Goal: Information Seeking & Learning: Understand process/instructions

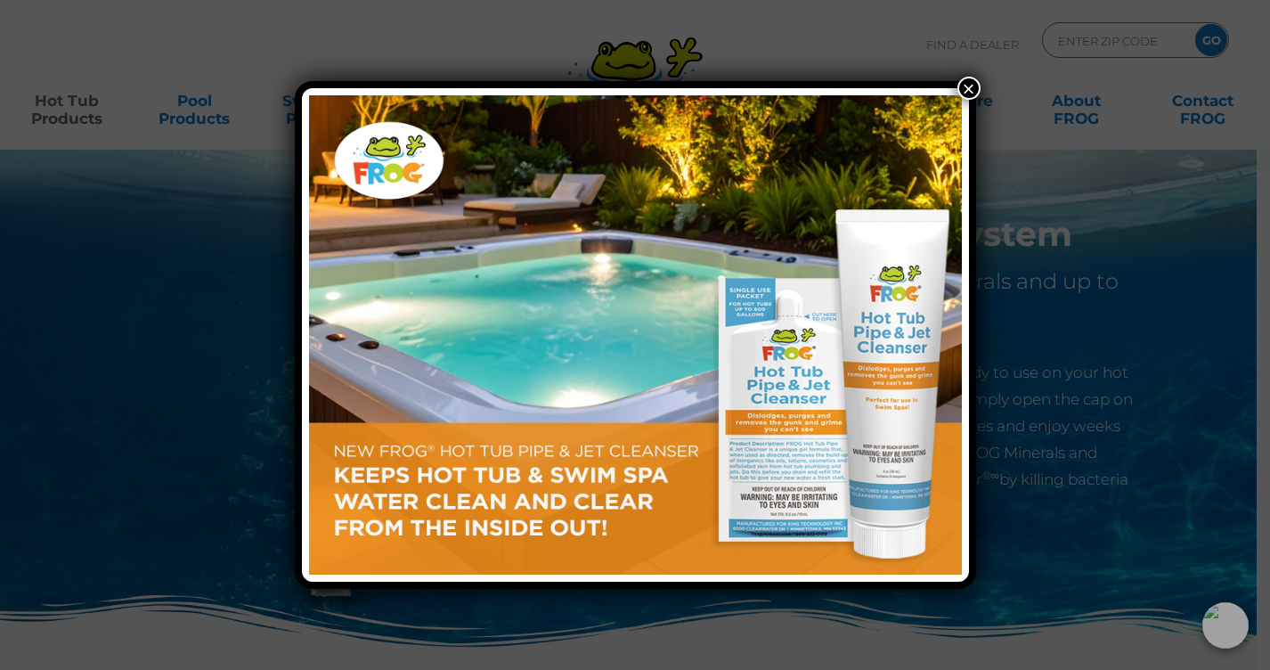
click at [966, 85] on button "×" at bounding box center [969, 88] width 23 height 23
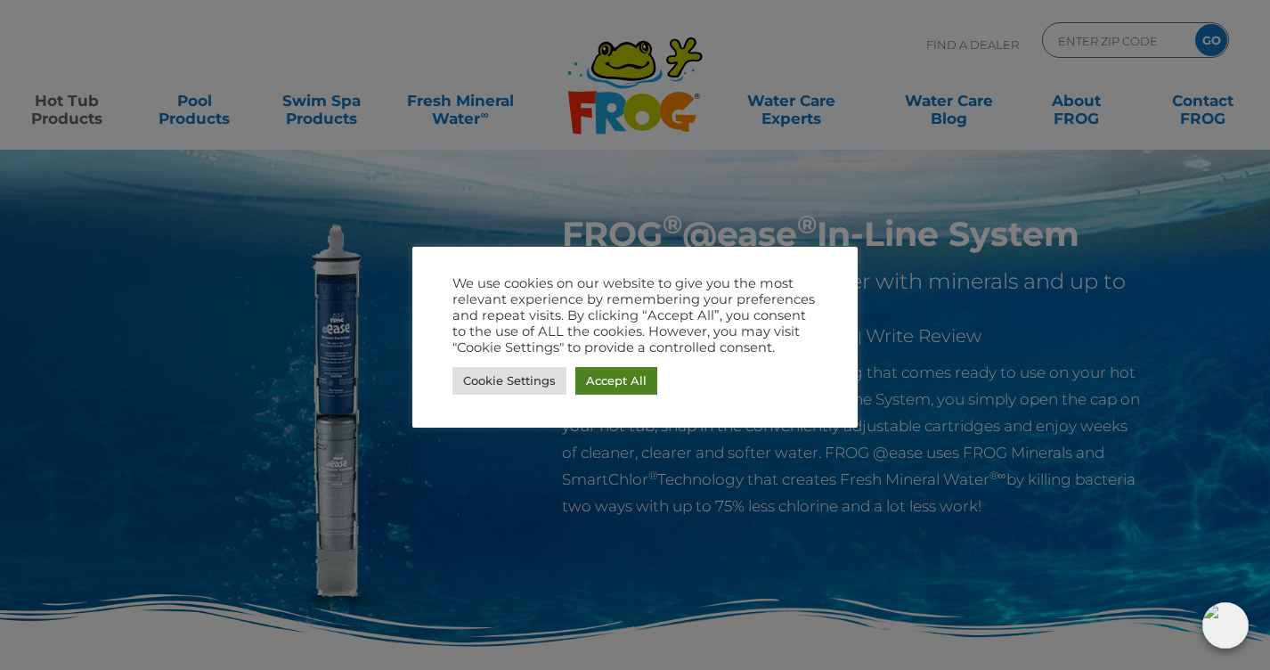
click at [600, 378] on link "Accept All" at bounding box center [616, 381] width 82 height 28
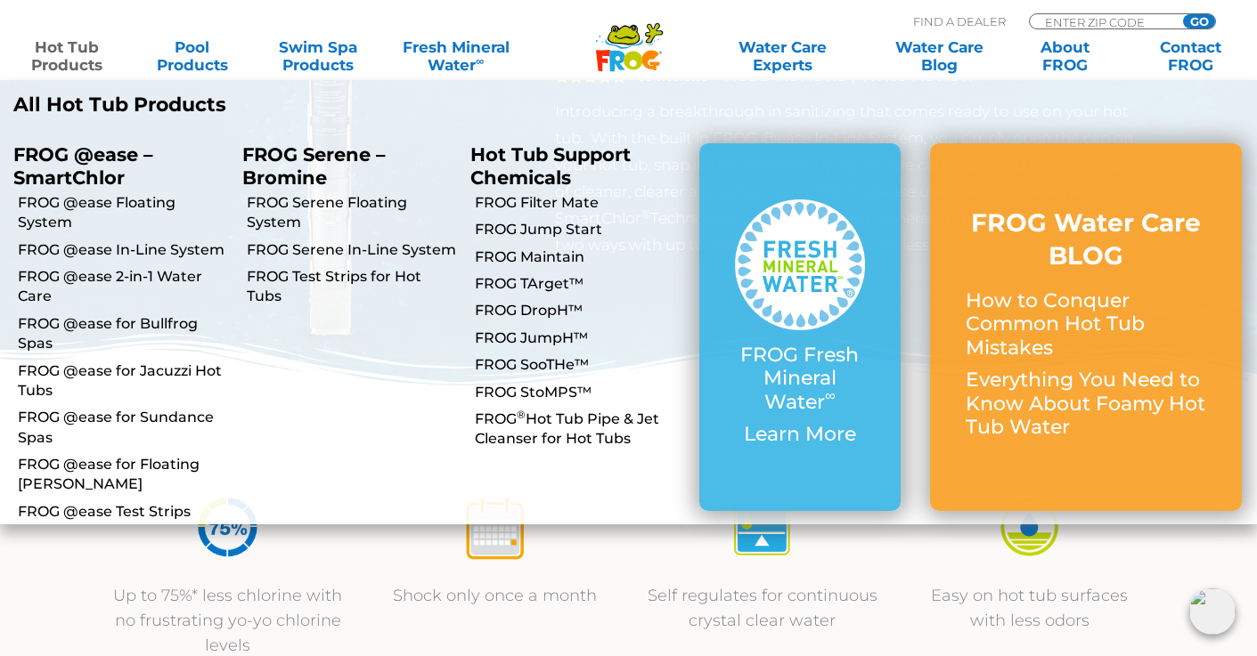
scroll to position [267, 0]
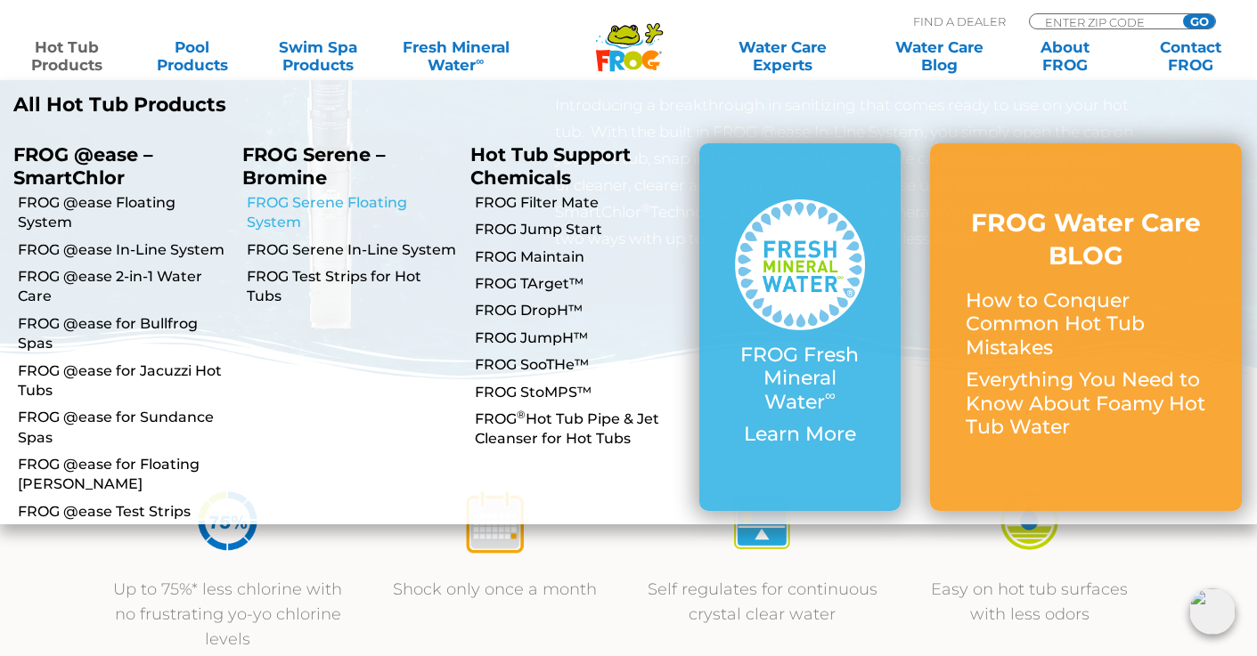
click at [351, 201] on link "FROG Serene Floating System" at bounding box center [352, 213] width 211 height 40
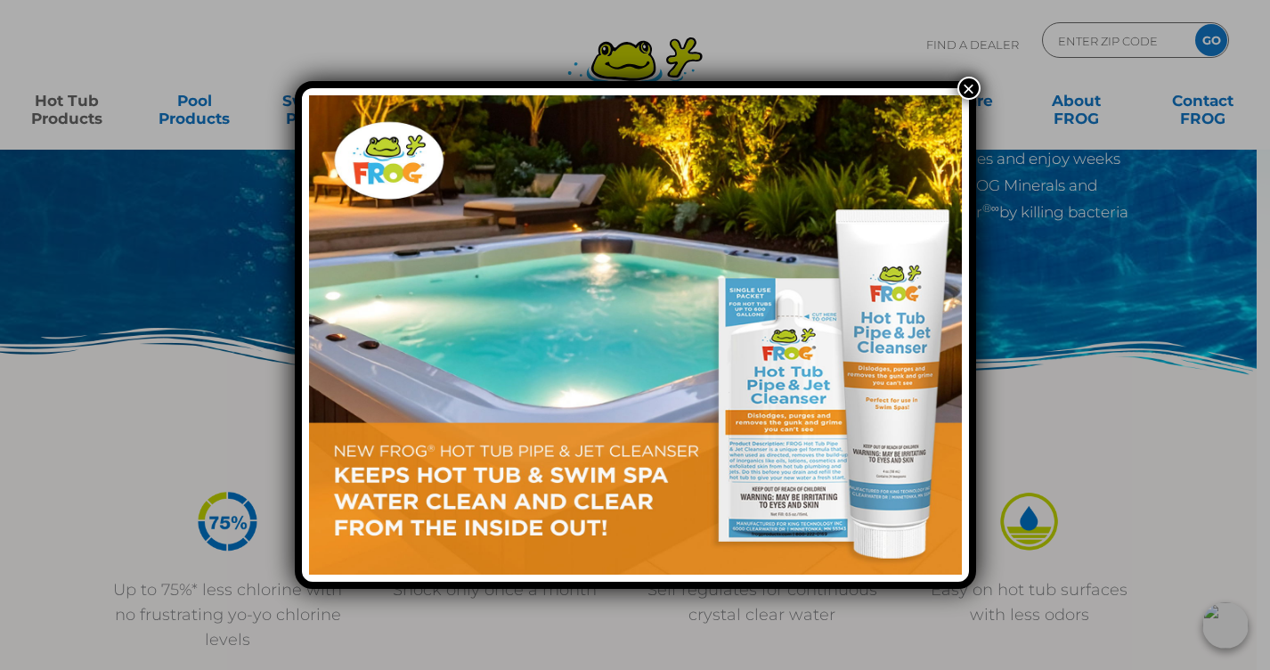
click at [965, 86] on button "×" at bounding box center [969, 88] width 23 height 23
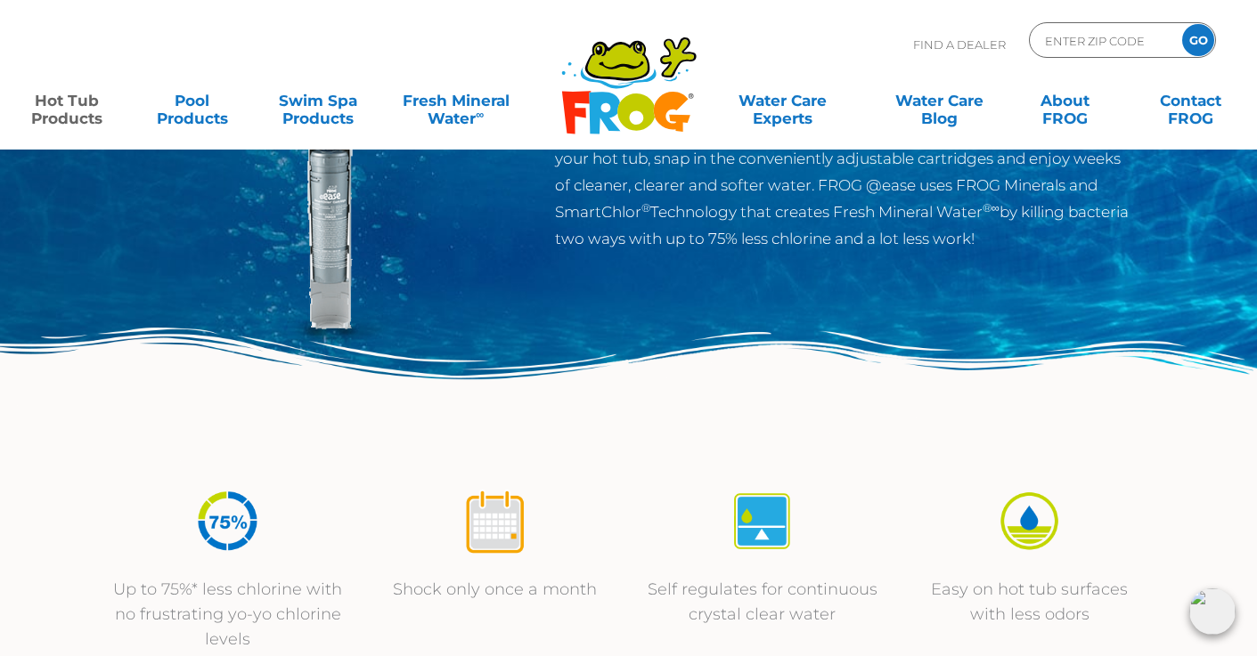
click at [51, 111] on link "Hot Tub Products" at bounding box center [67, 101] width 98 height 36
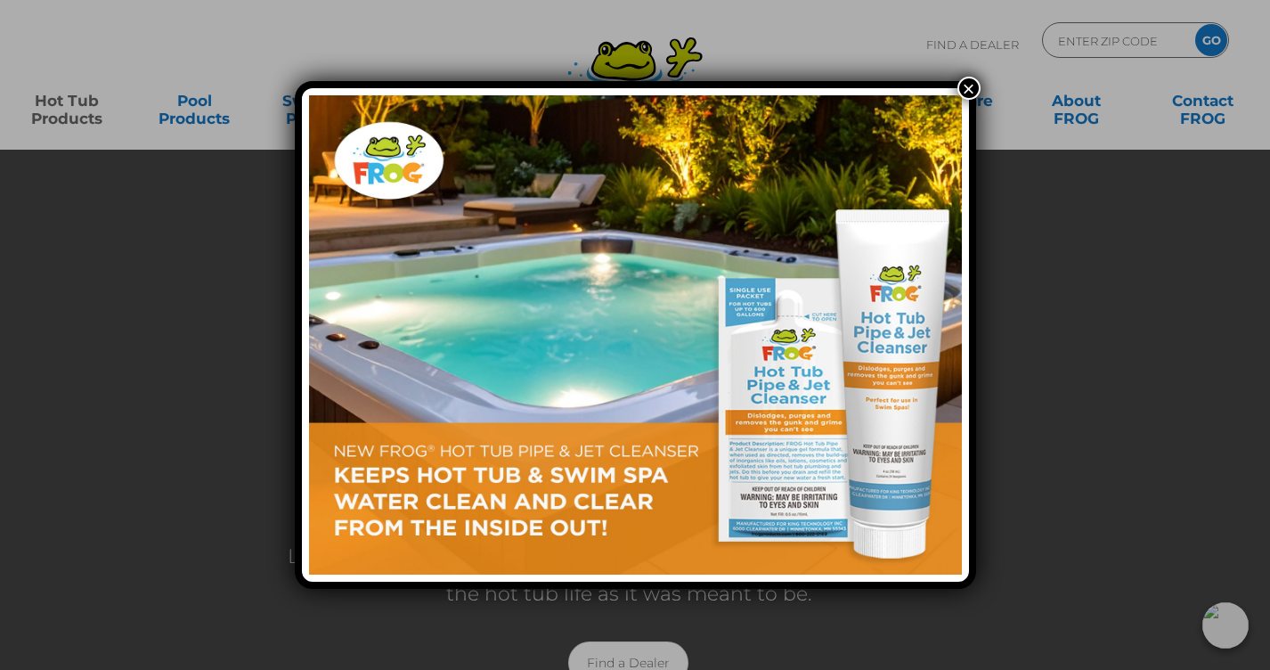
click at [975, 87] on button "×" at bounding box center [969, 88] width 23 height 23
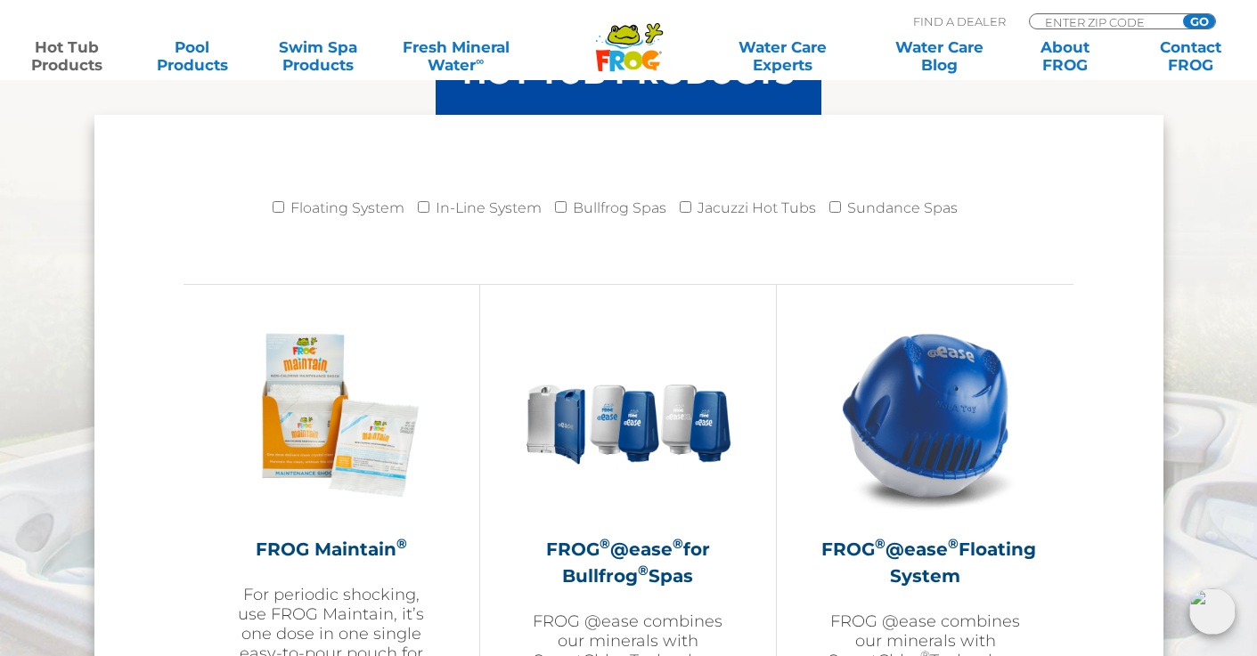
scroll to position [1960, 0]
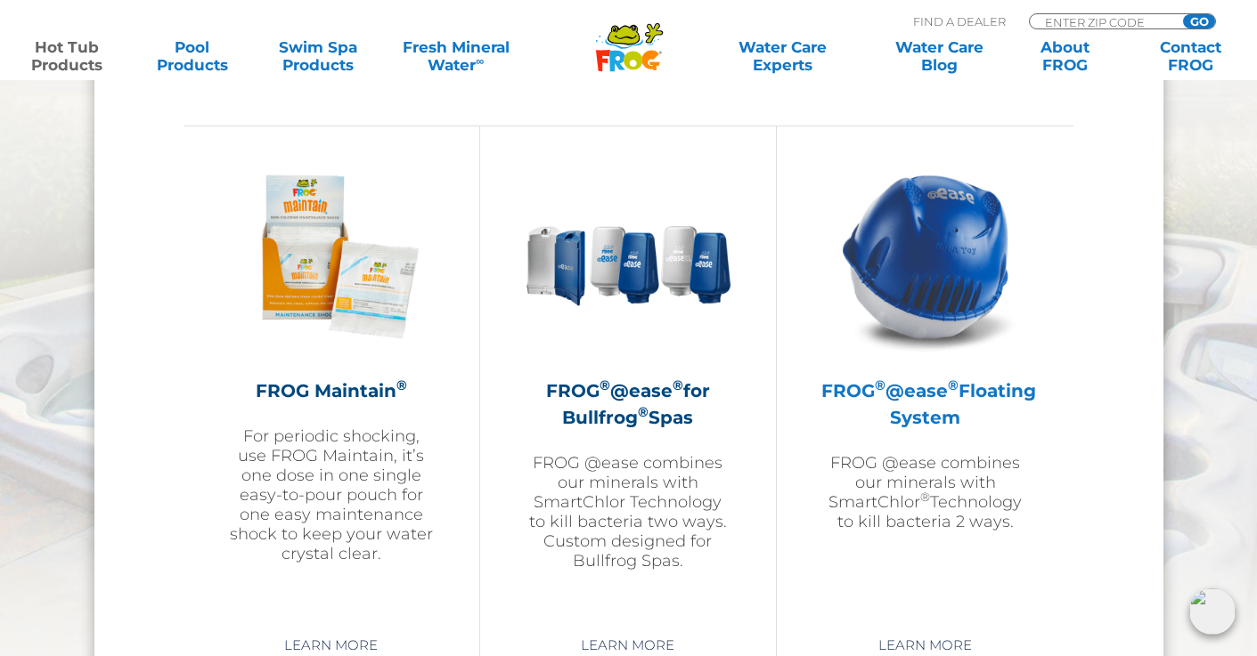
click at [926, 417] on h2 "FROG ® @ease ® Floating System" at bounding box center [925, 404] width 208 height 53
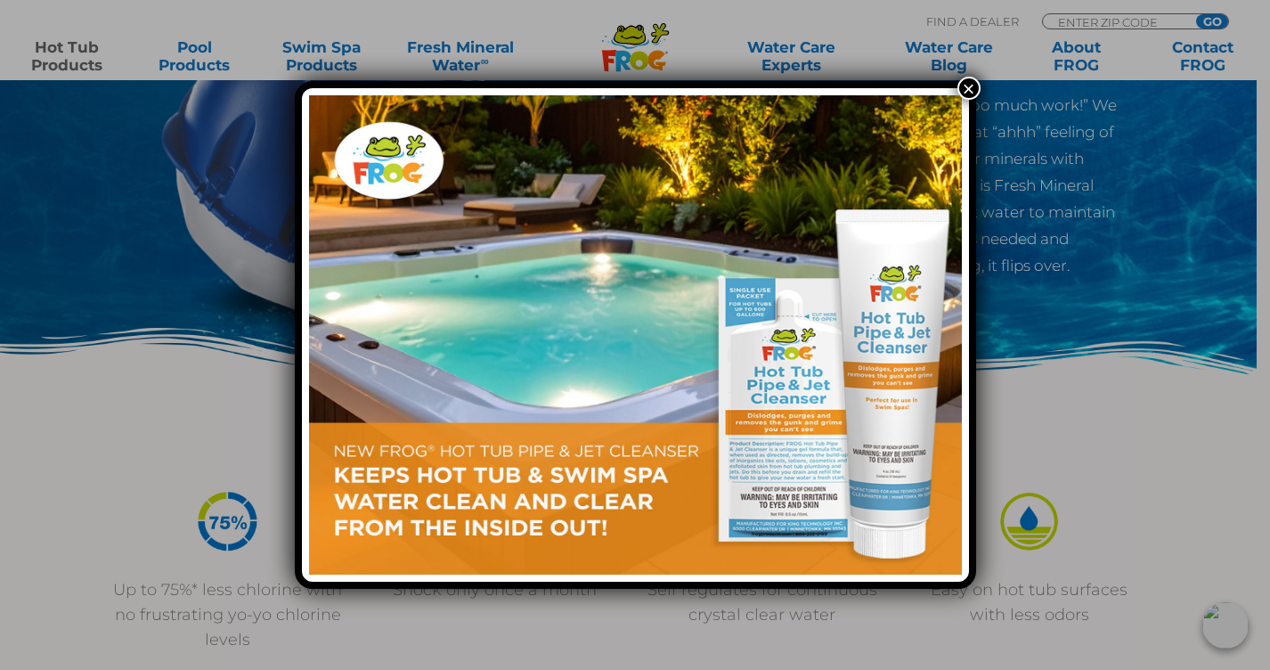
click at [965, 86] on button "×" at bounding box center [969, 88] width 23 height 23
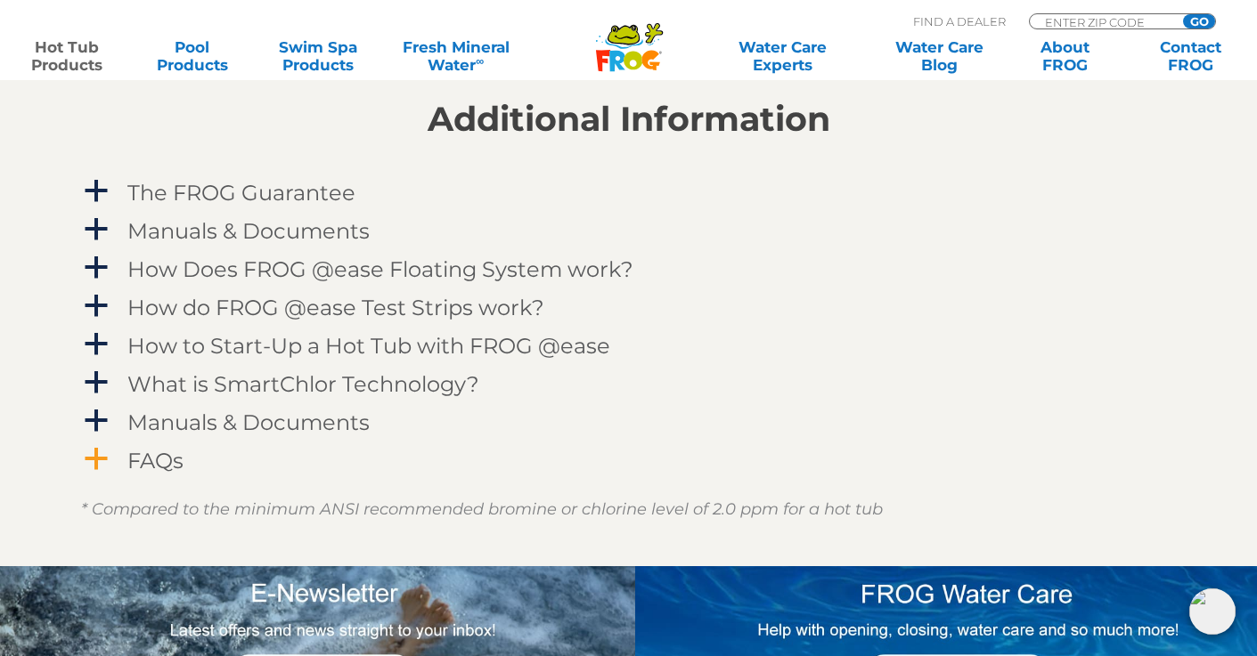
scroll to position [1781, 0]
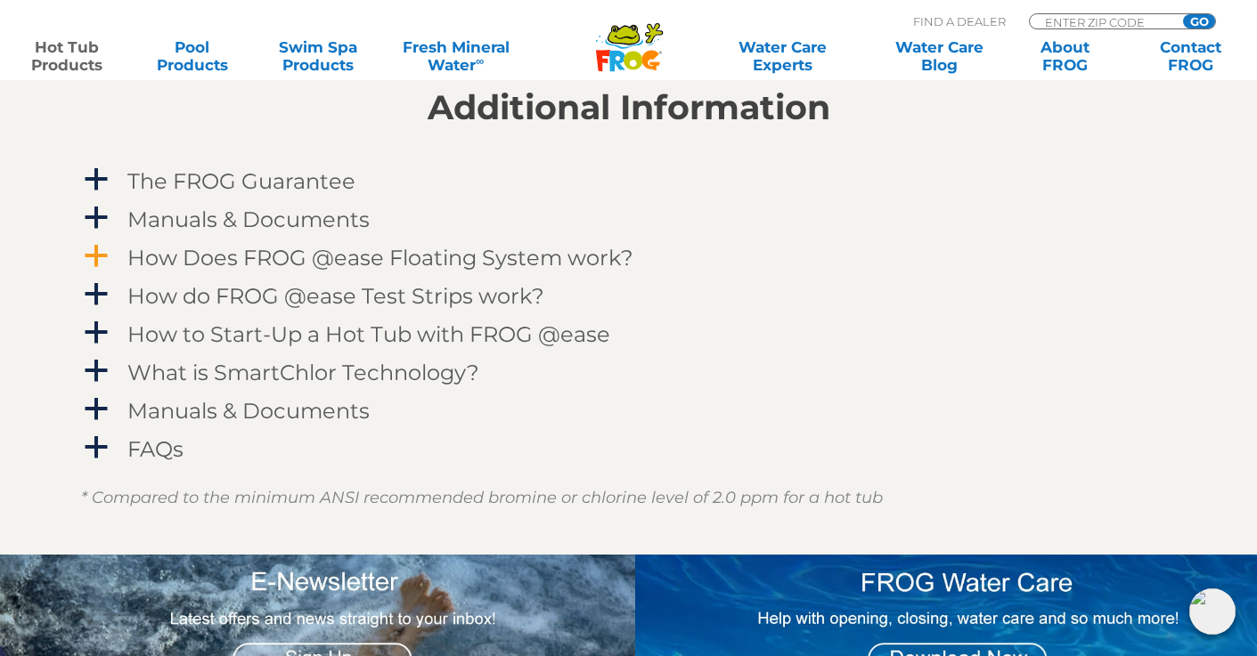
click at [266, 255] on h4 "How Does FROG @ease Floating System work?" at bounding box center [380, 258] width 506 height 24
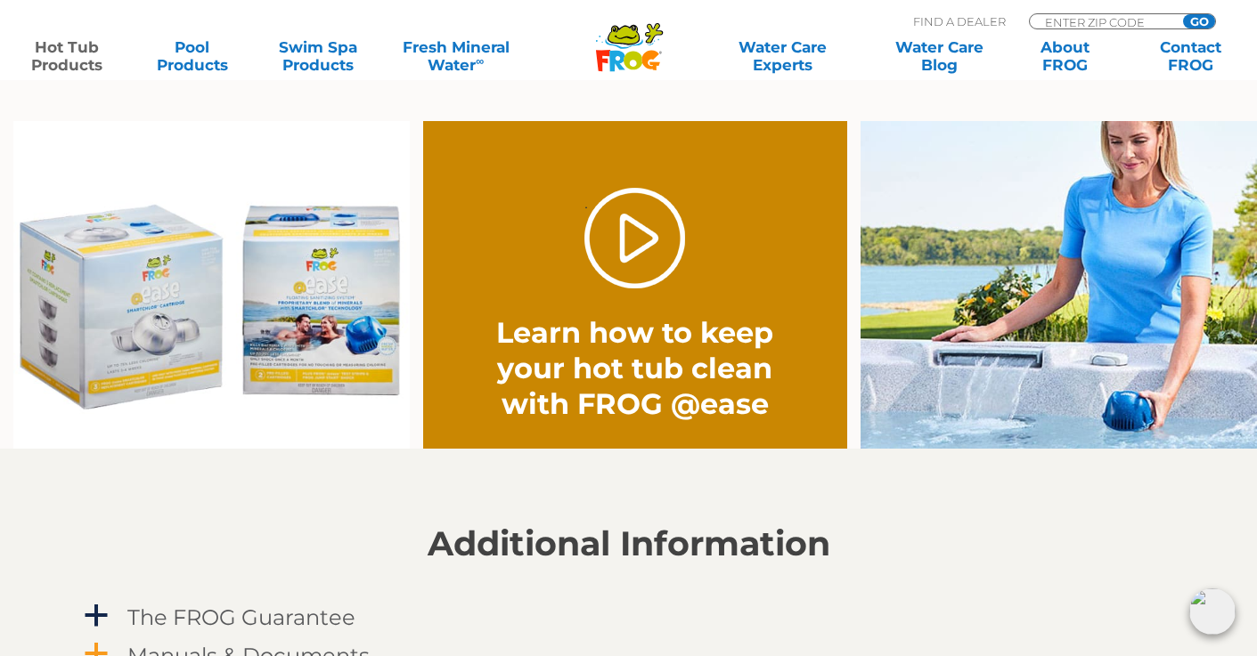
scroll to position [1603, 0]
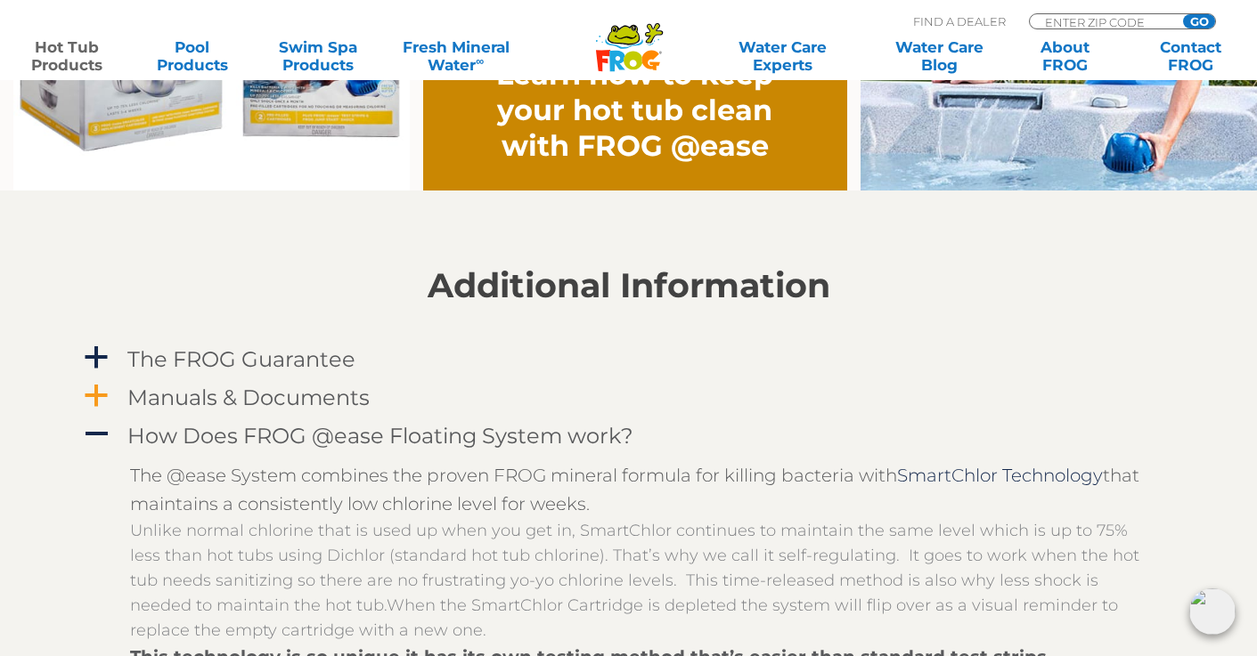
click at [104, 394] on span "a" at bounding box center [96, 396] width 27 height 27
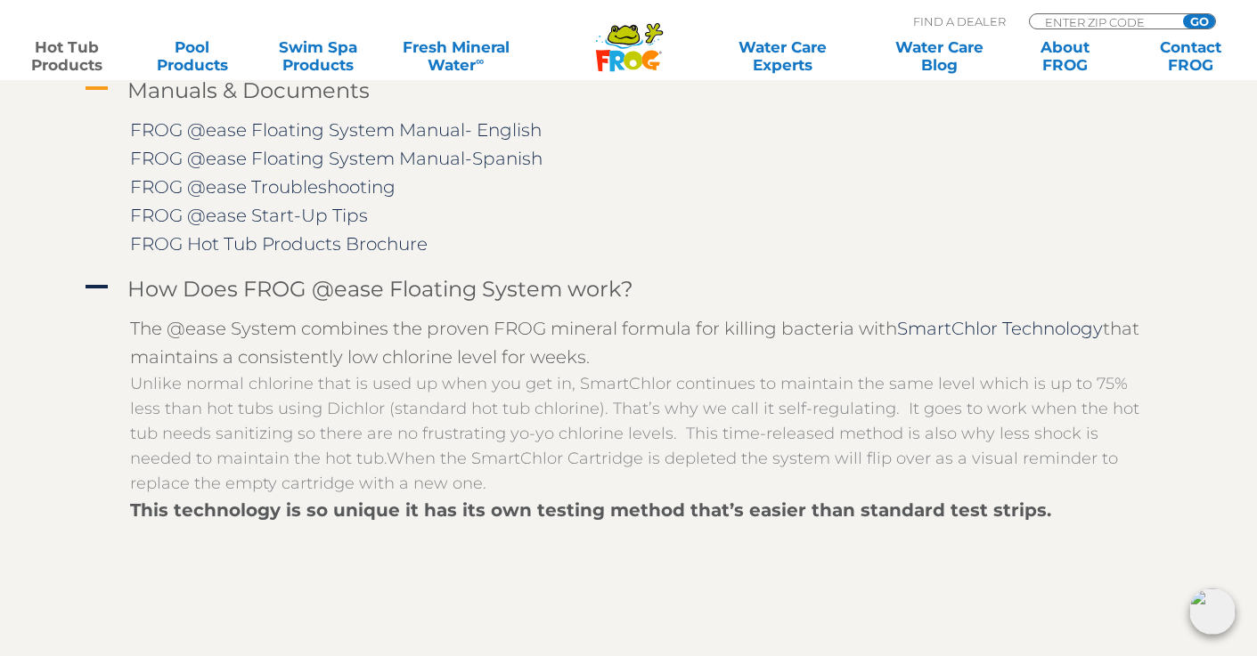
scroll to position [1692, 0]
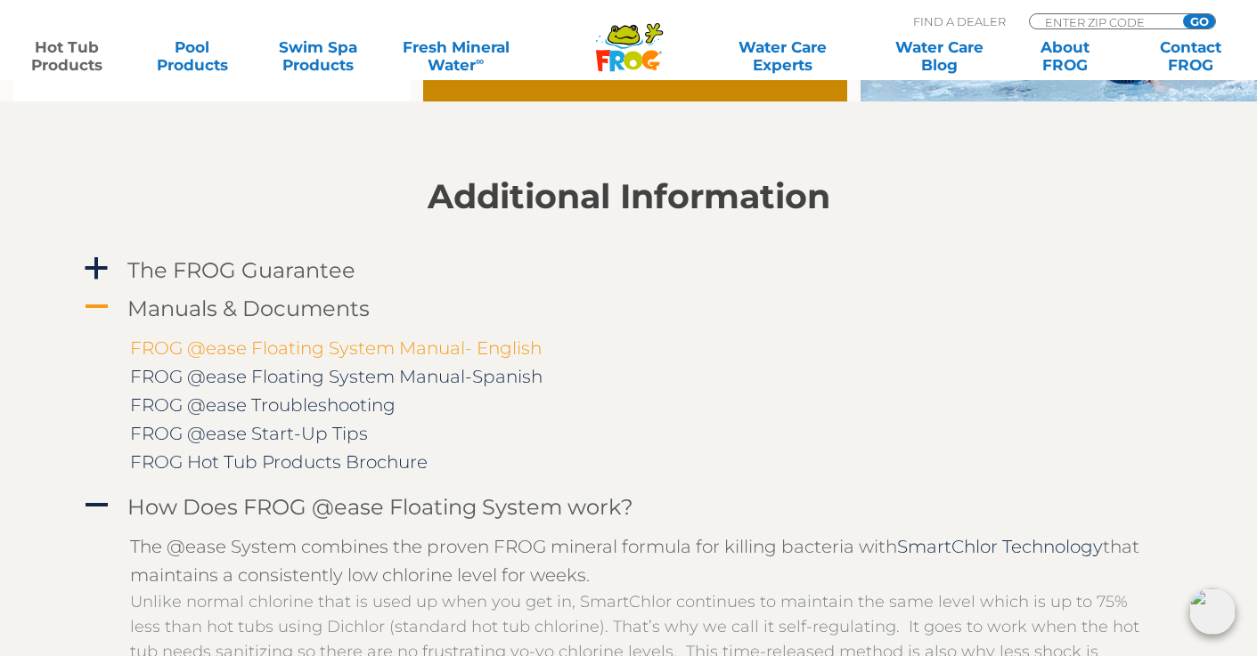
click at [451, 348] on link "FROG @ease Floating System Manual- English" at bounding box center [336, 348] width 412 height 21
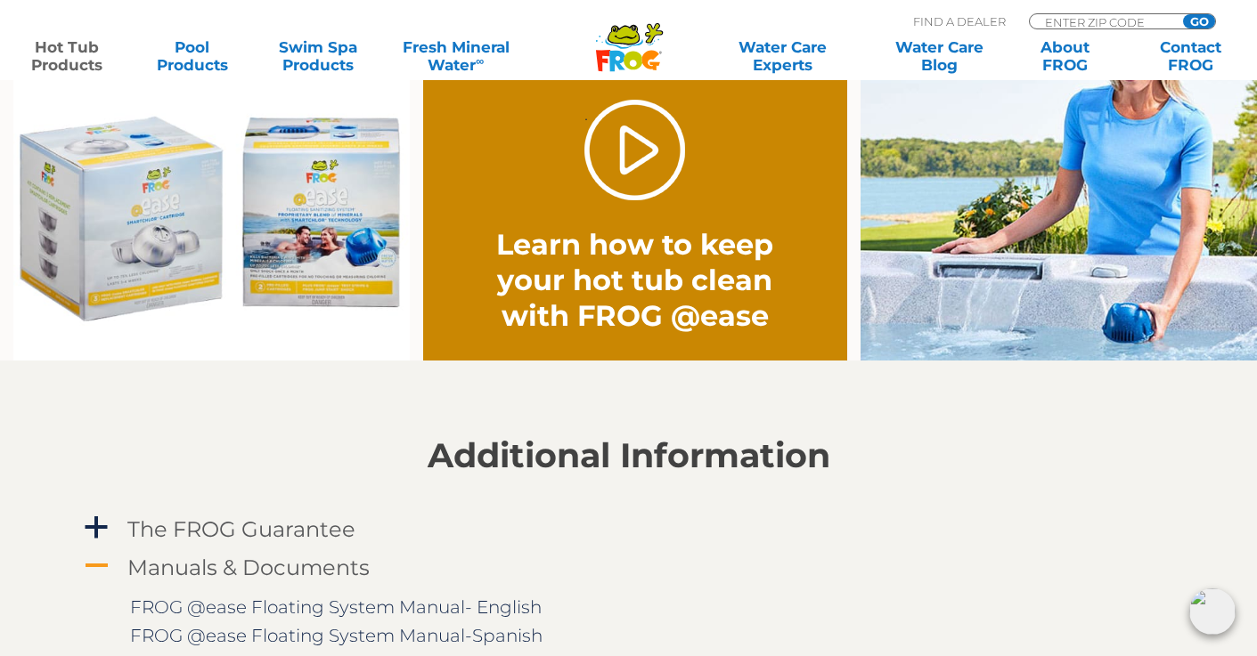
scroll to position [1336, 0]
